Goal: Task Accomplishment & Management: Use online tool/utility

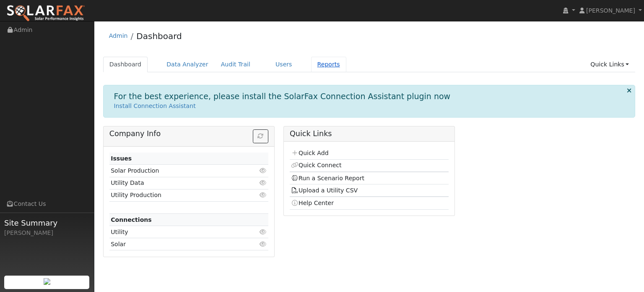
click at [311, 67] on link "Reports" at bounding box center [328, 65] width 35 height 16
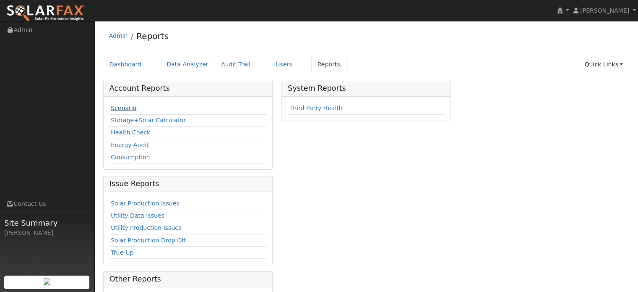
click at [129, 109] on link "Scenario" at bounding box center [124, 107] width 26 height 7
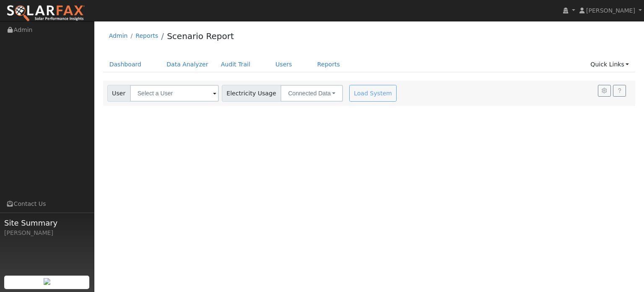
click at [213, 93] on span at bounding box center [214, 94] width 3 height 10
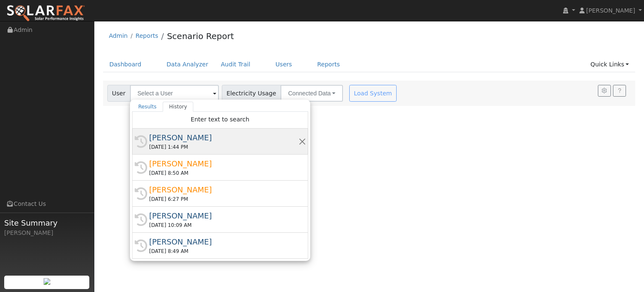
click at [184, 139] on div "[PERSON_NAME]" at bounding box center [223, 137] width 149 height 11
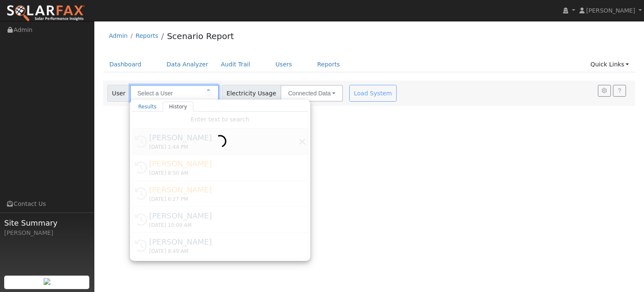
type input "[PERSON_NAME]"
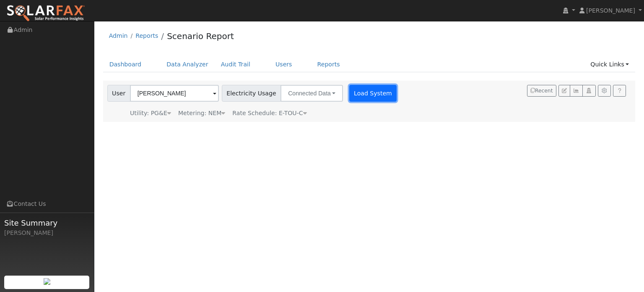
click at [360, 95] on button "Load System" at bounding box center [374, 93] width 48 height 17
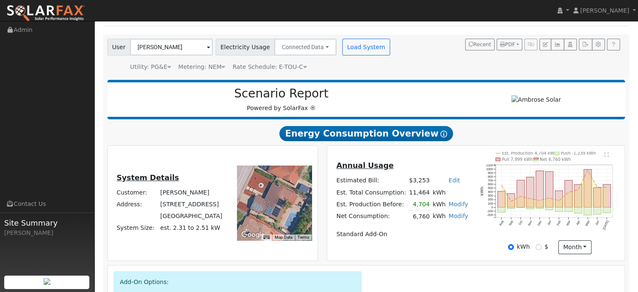
scroll to position [126, 0]
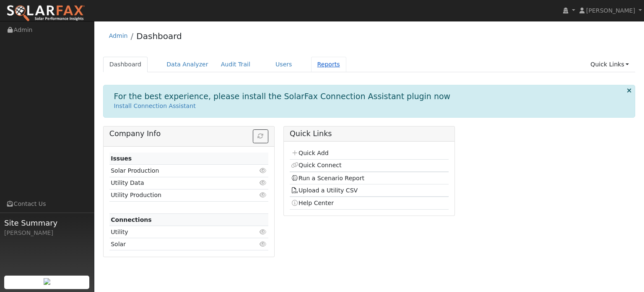
click at [311, 65] on link "Reports" at bounding box center [328, 65] width 35 height 16
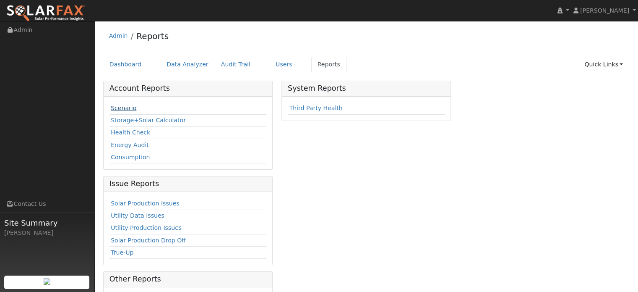
click at [121, 107] on link "Scenario" at bounding box center [124, 107] width 26 height 7
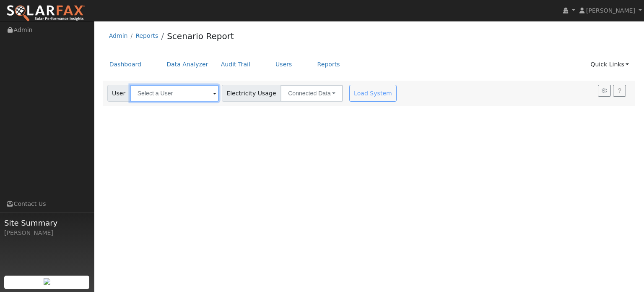
click at [168, 95] on input "text" at bounding box center [174, 93] width 89 height 17
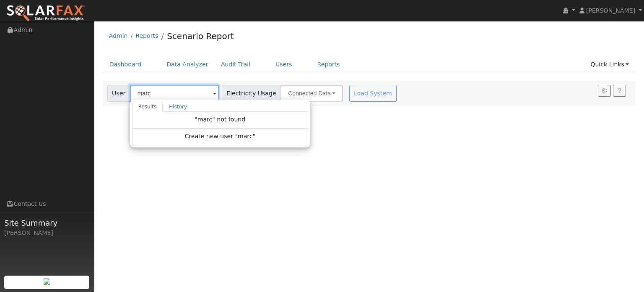
click at [157, 90] on input "marc" at bounding box center [174, 93] width 89 height 17
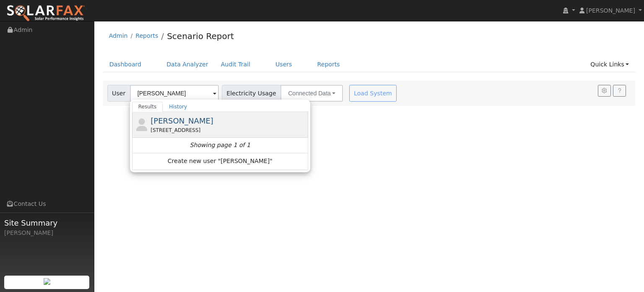
click at [183, 129] on div "[STREET_ADDRESS]" at bounding box center [229, 130] width 156 height 8
type input "[PERSON_NAME]"
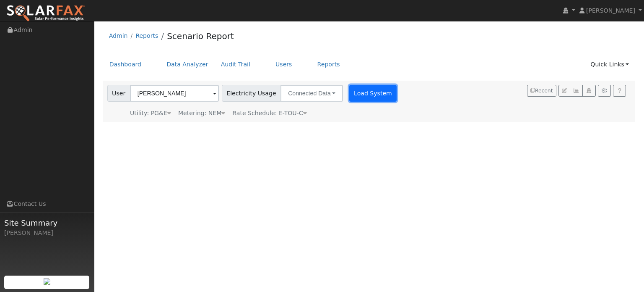
click at [356, 88] on button "Load System" at bounding box center [374, 93] width 48 height 17
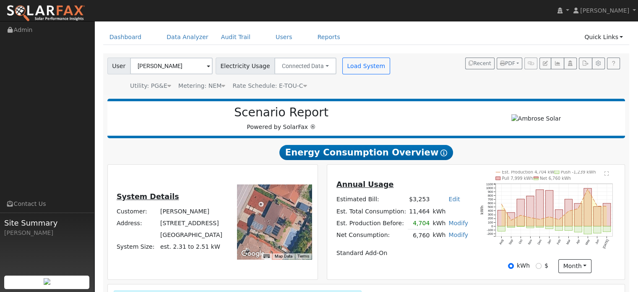
scroll to position [42, 0]
